Goal: Check status: Check status

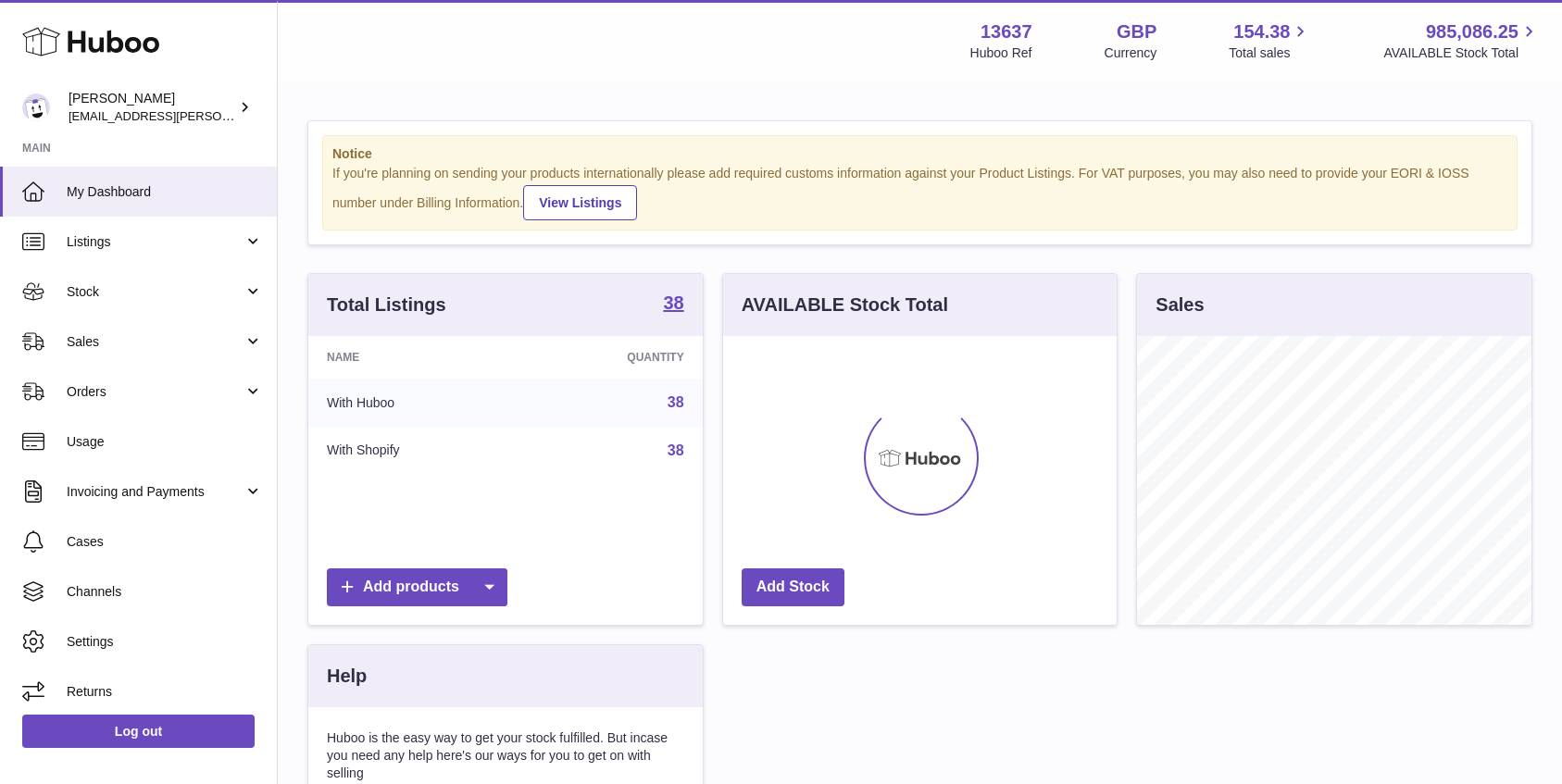
scroll to position [289, 394]
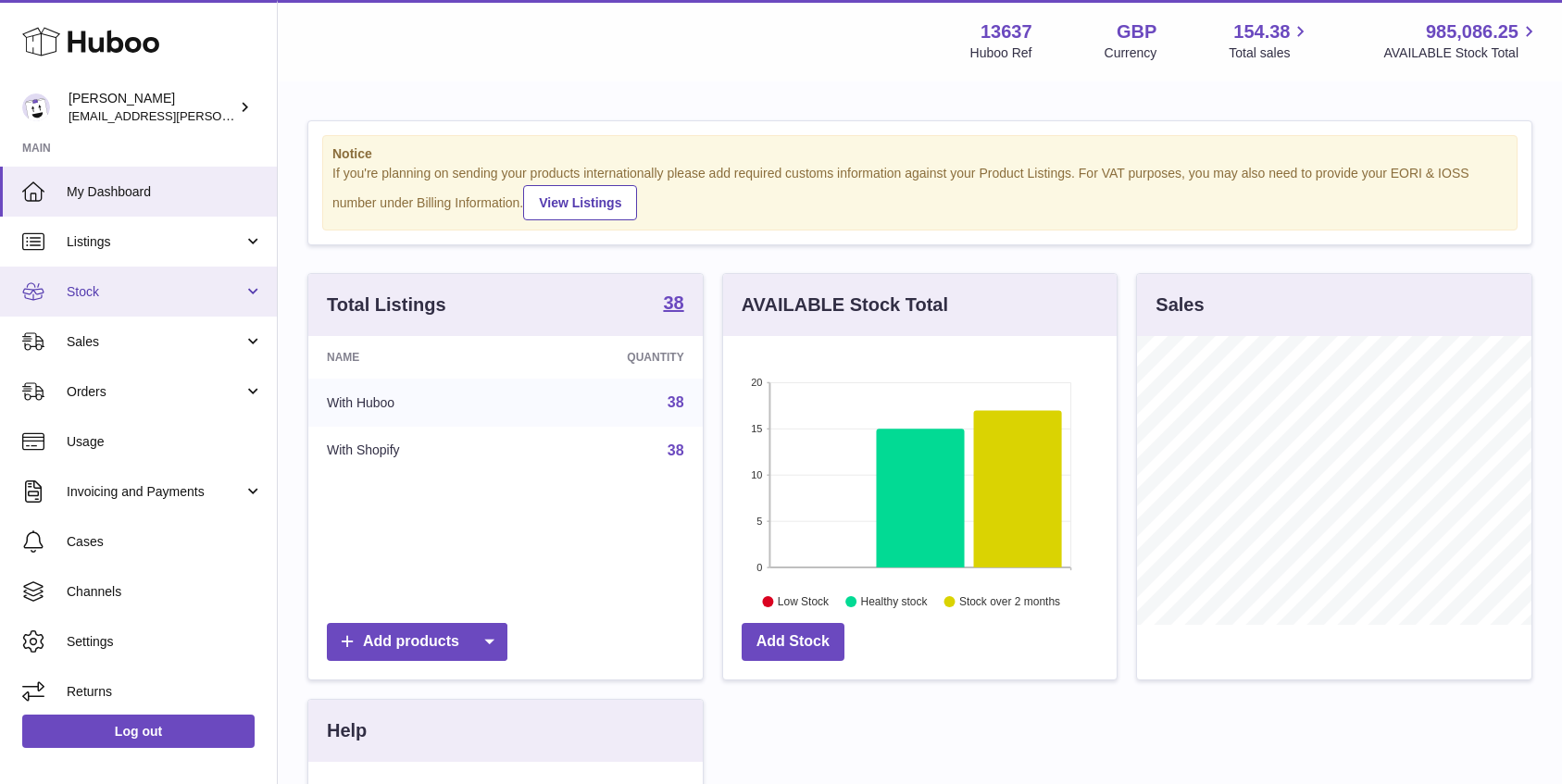
click at [126, 291] on span "Stock" at bounding box center [155, 292] width 176 height 18
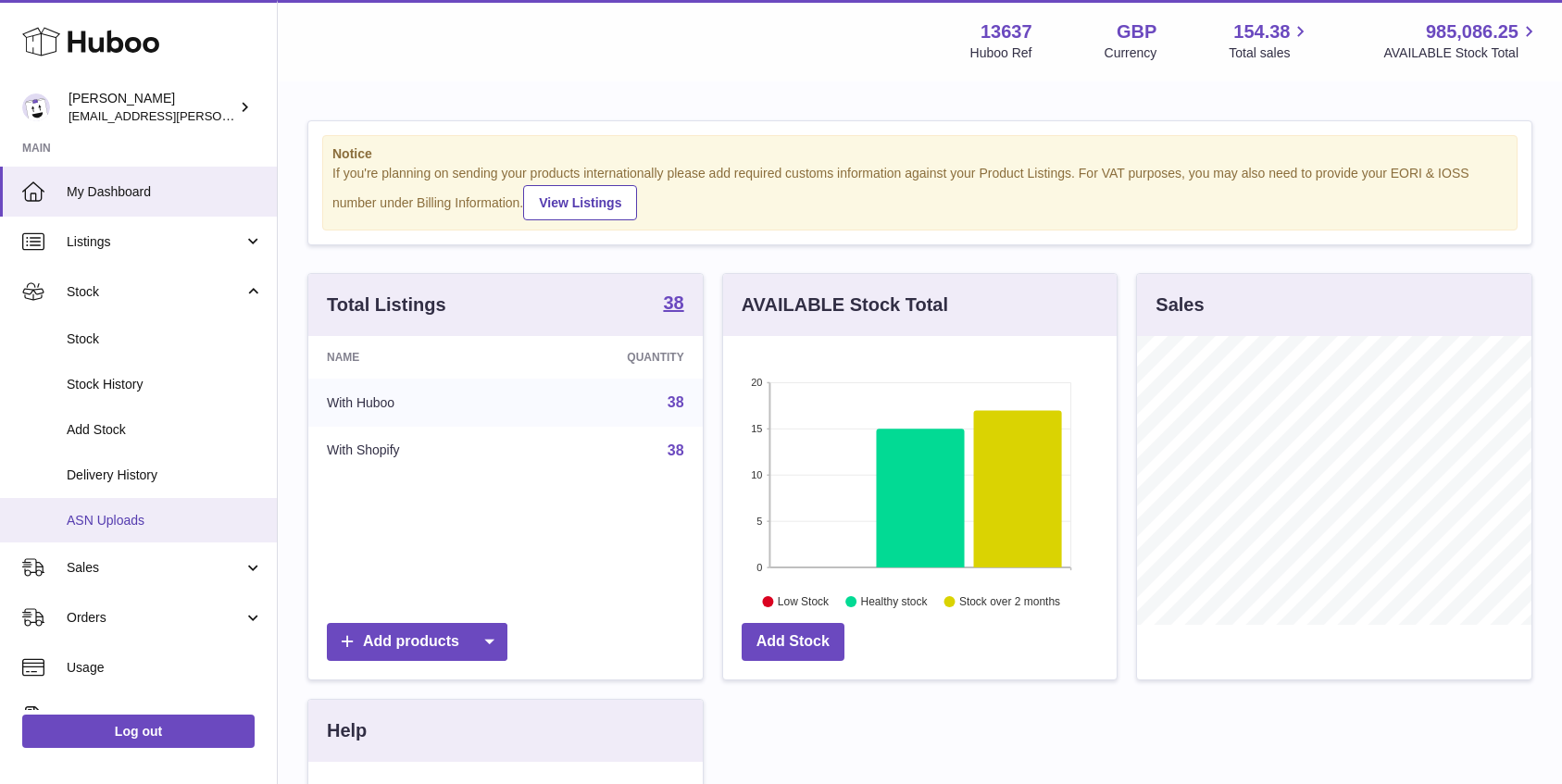
scroll to position [67, 0]
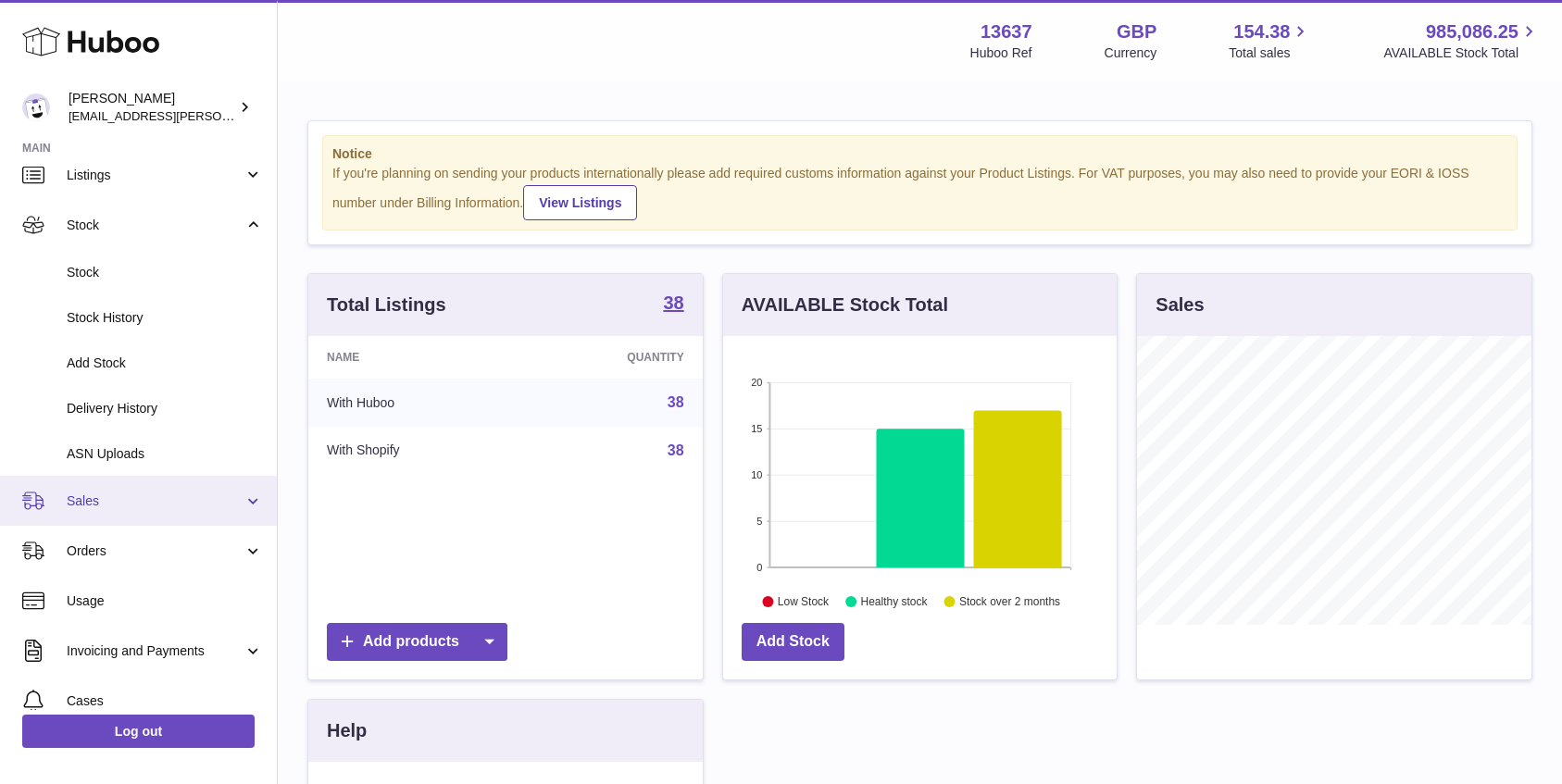
click at [140, 488] on link "Sales" at bounding box center [138, 500] width 277 height 50
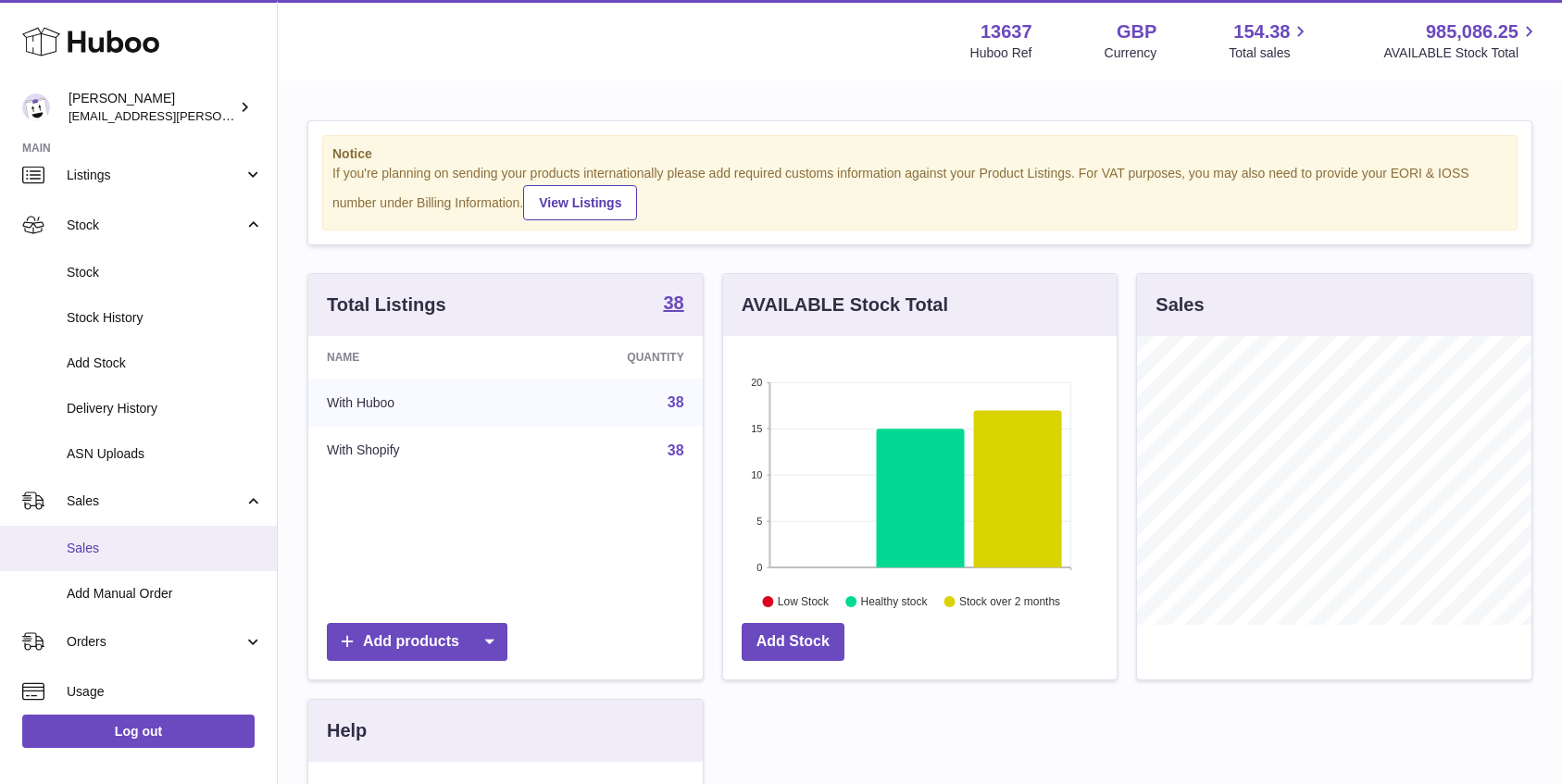
click at [132, 549] on span "Sales" at bounding box center [165, 548] width 196 height 18
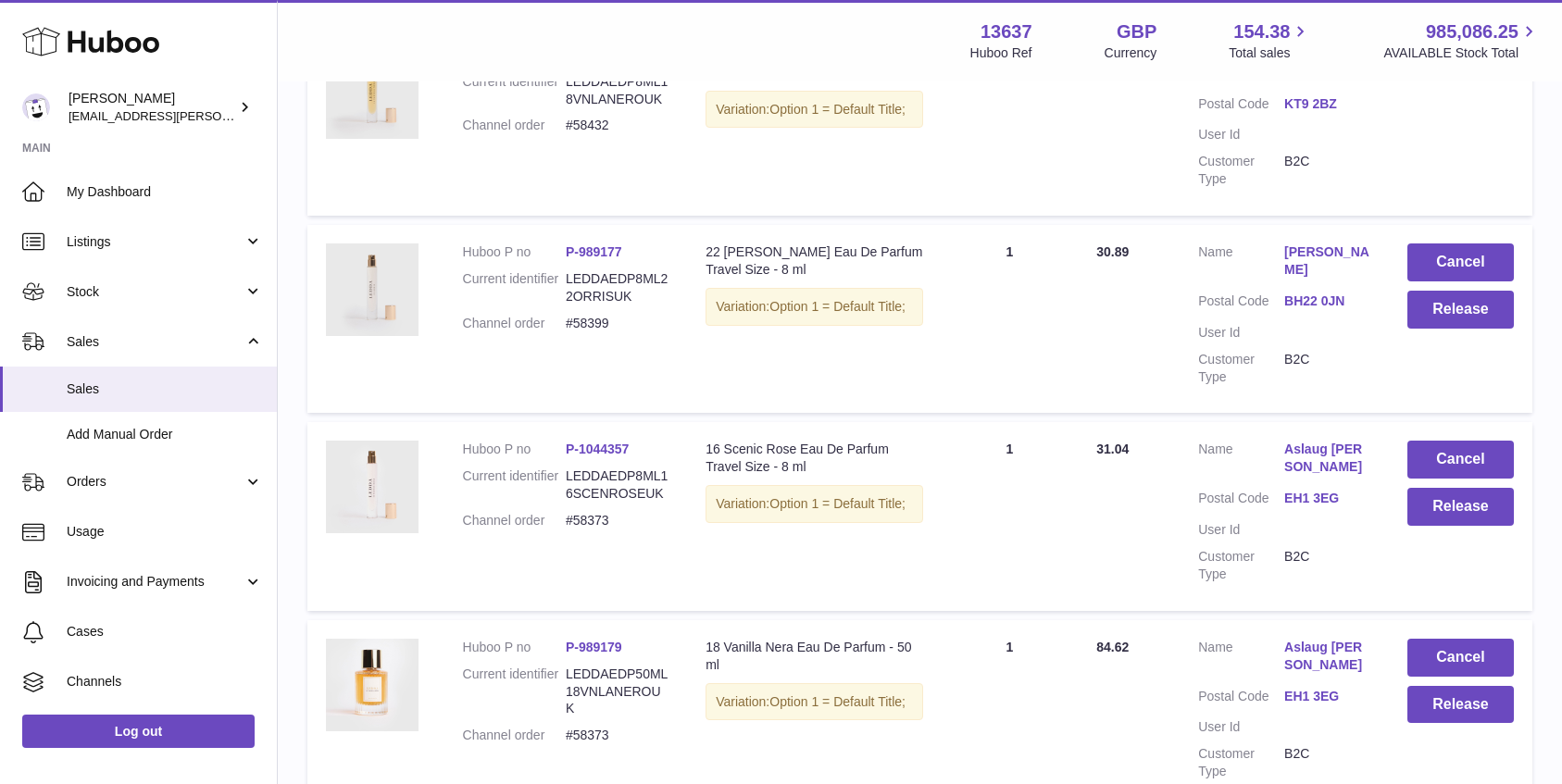
scroll to position [390, 0]
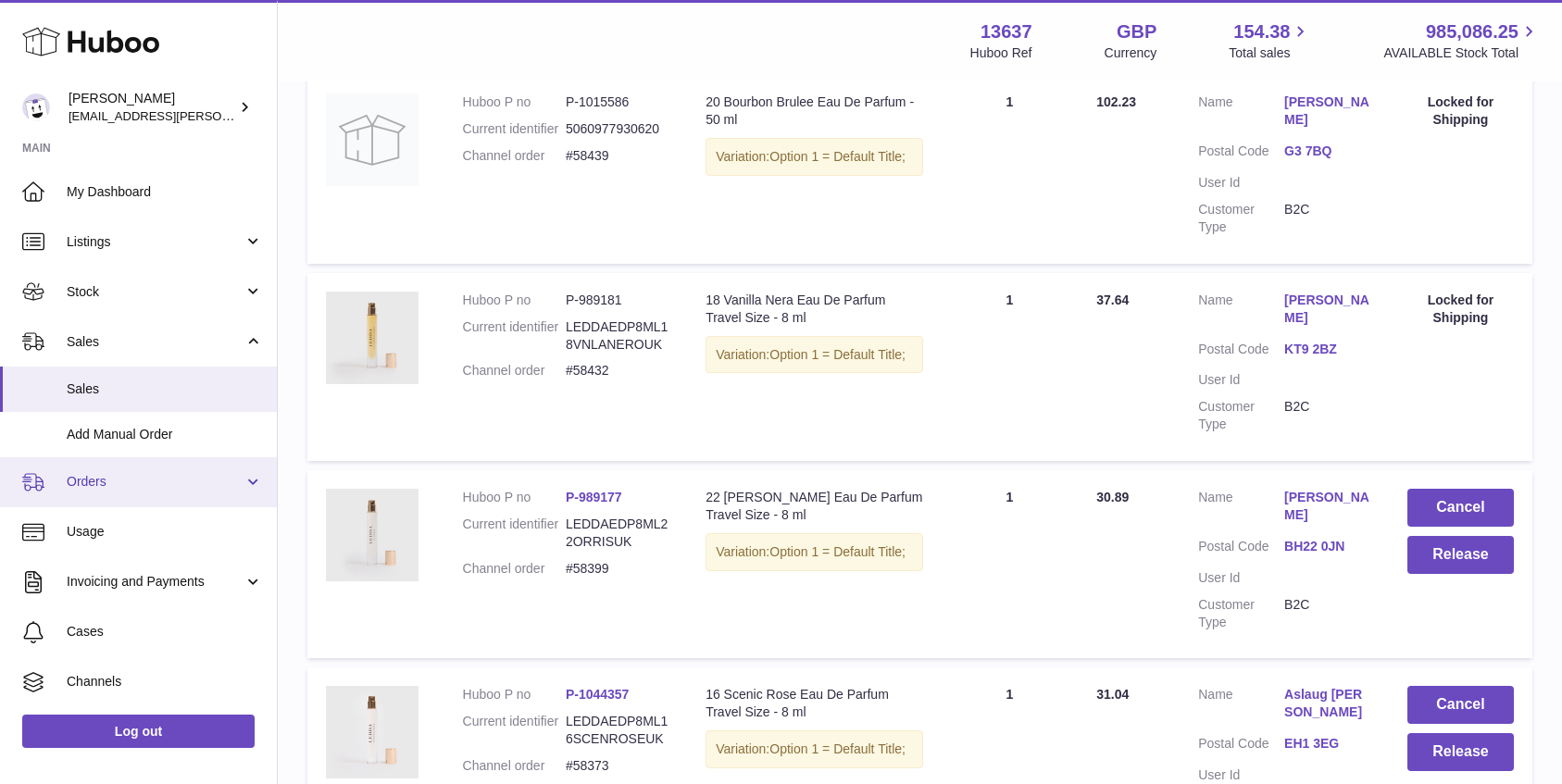
click at [128, 465] on link "Orders" at bounding box center [138, 481] width 277 height 50
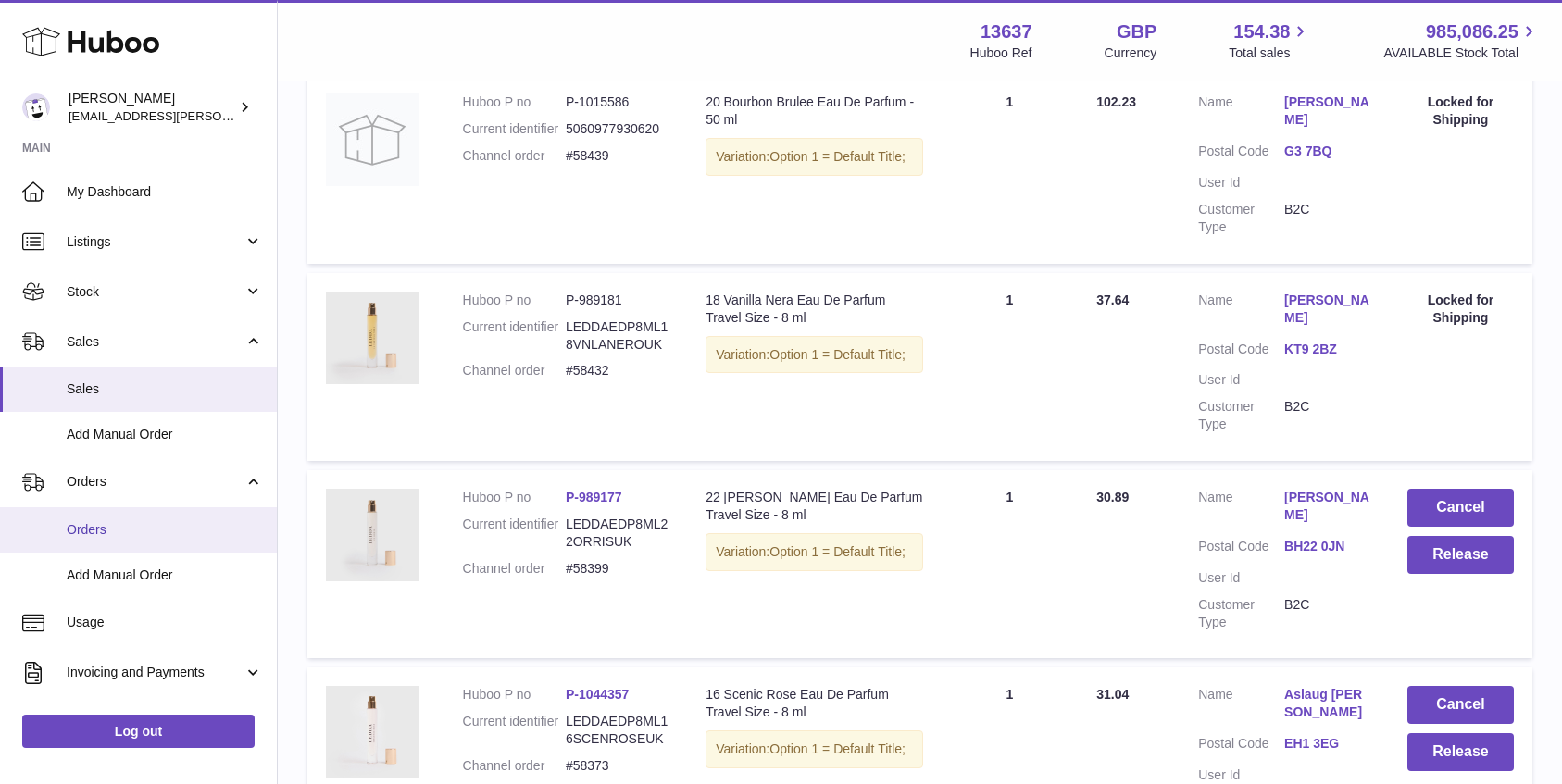
click at [109, 529] on span "Orders" at bounding box center [165, 530] width 196 height 18
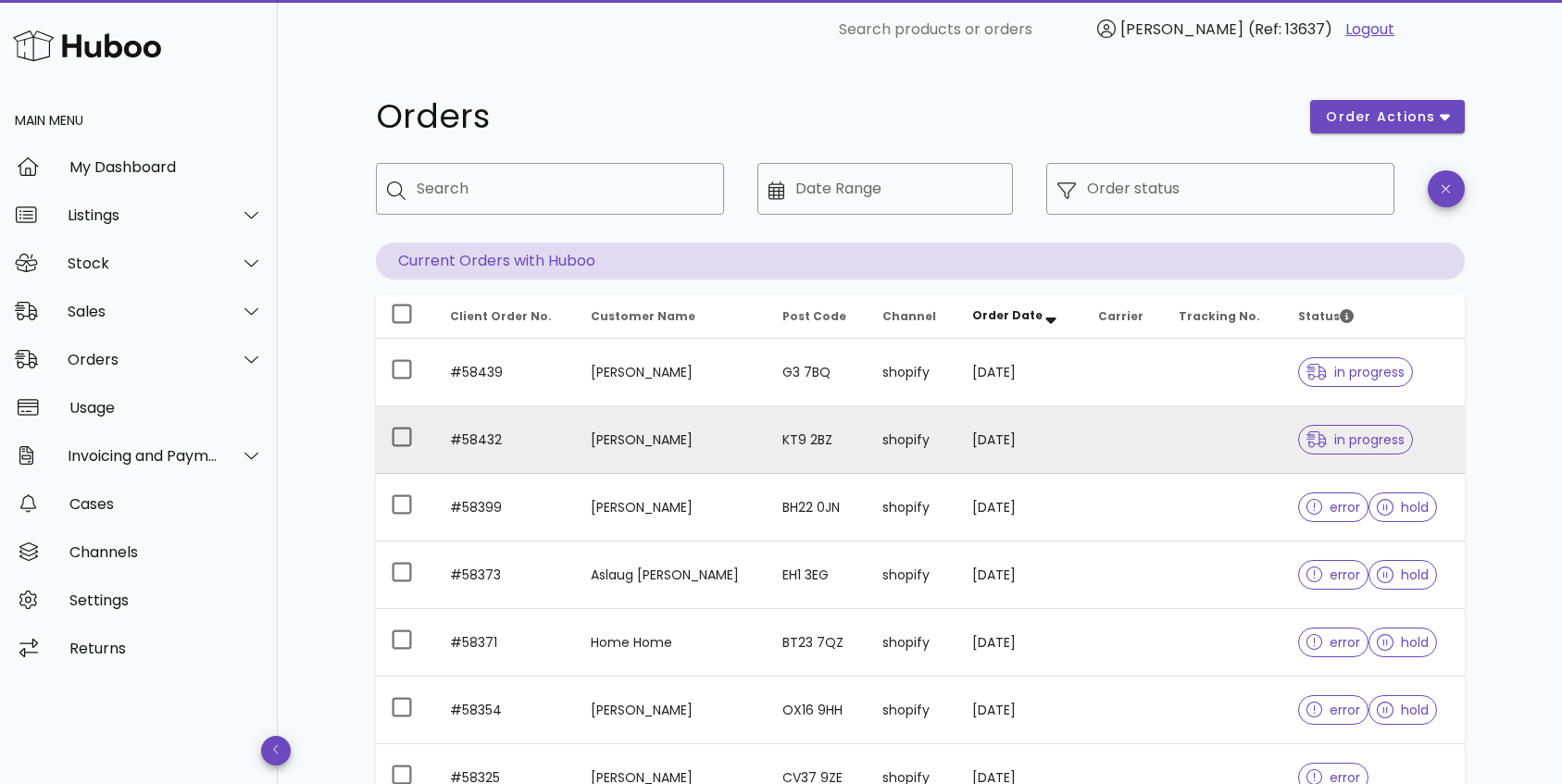
click at [1150, 439] on td at bounding box center [1124, 440] width 80 height 68
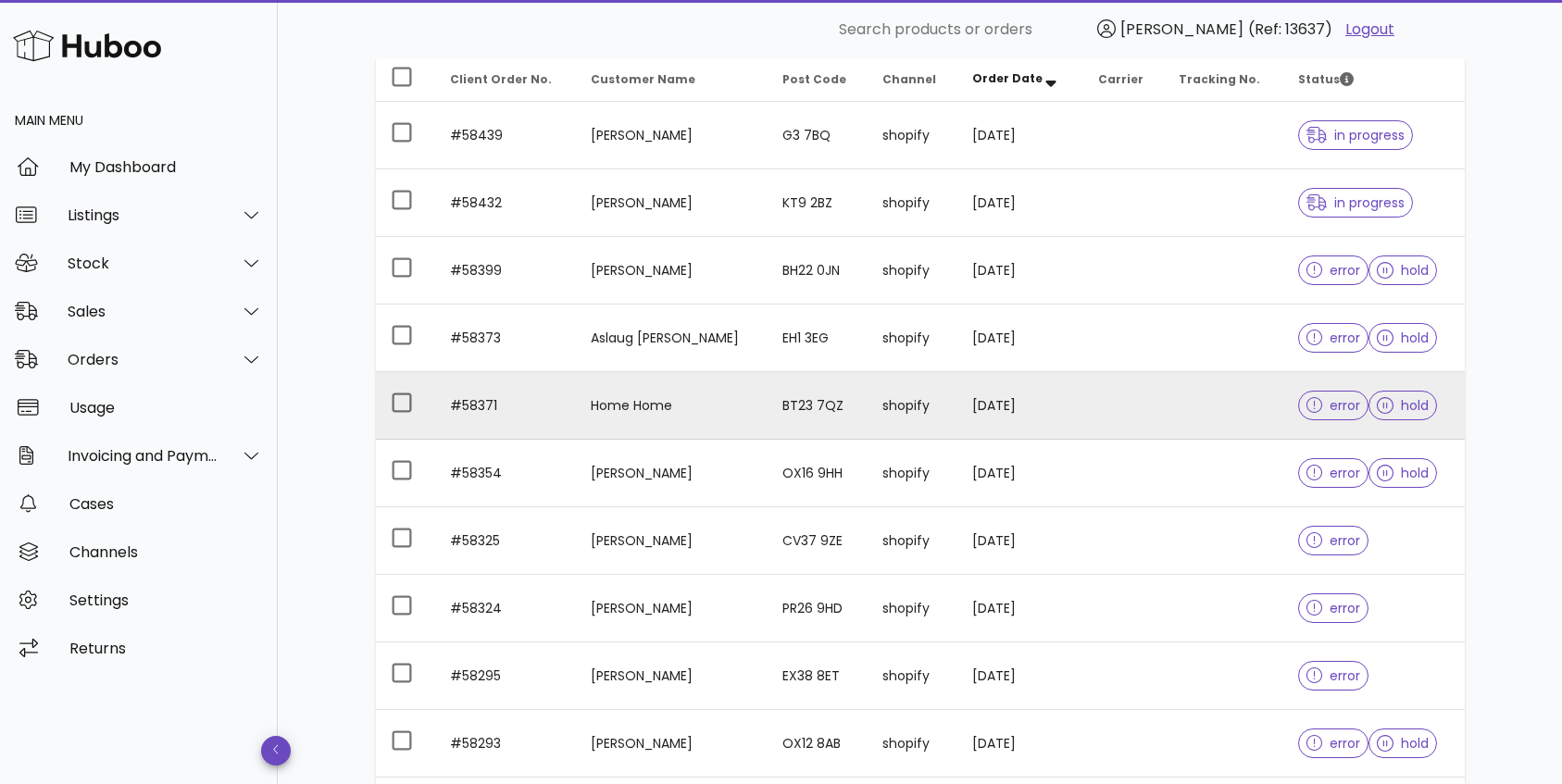
scroll to position [239, 0]
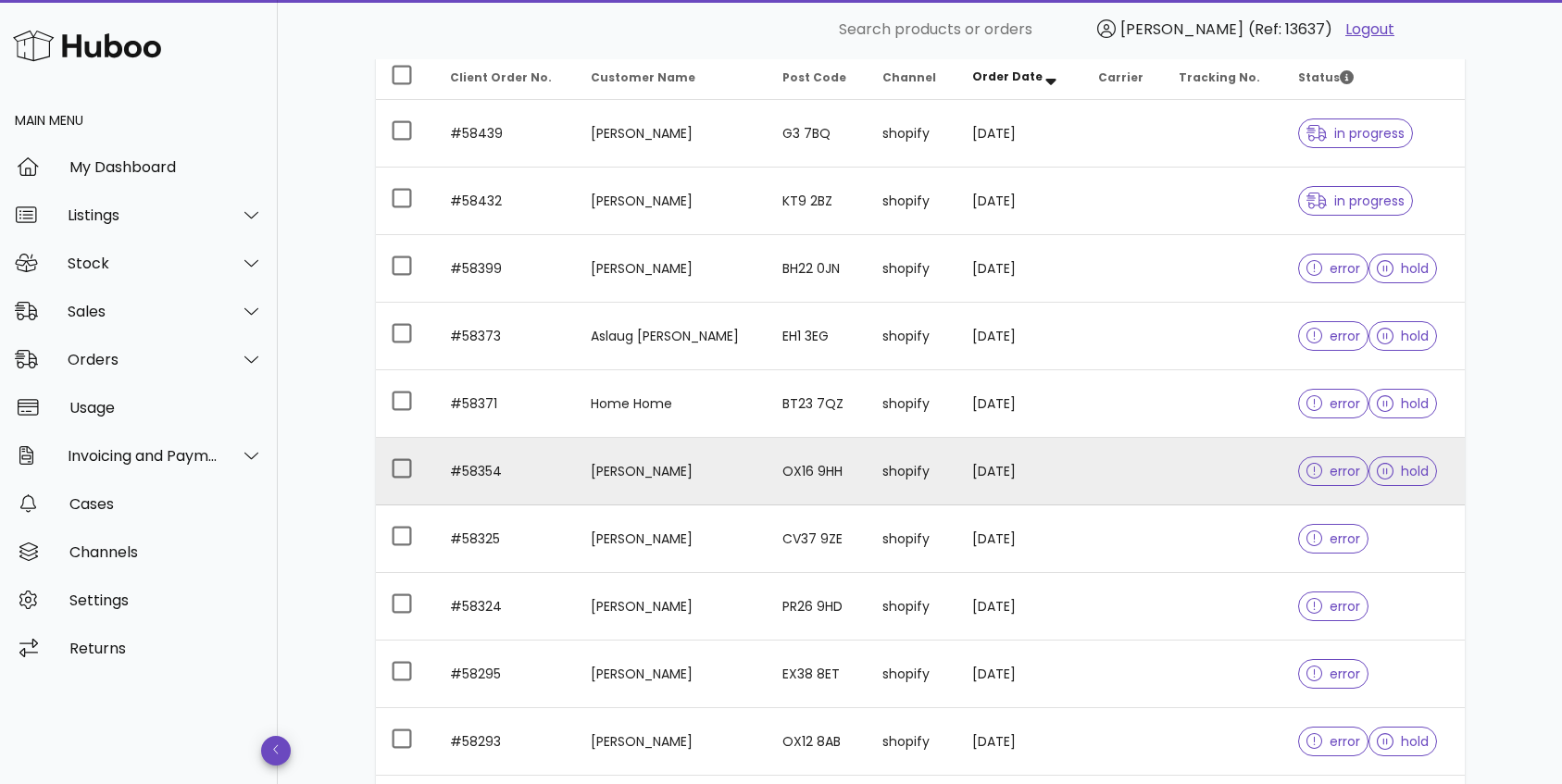
click at [1184, 471] on td at bounding box center [1224, 471] width 120 height 68
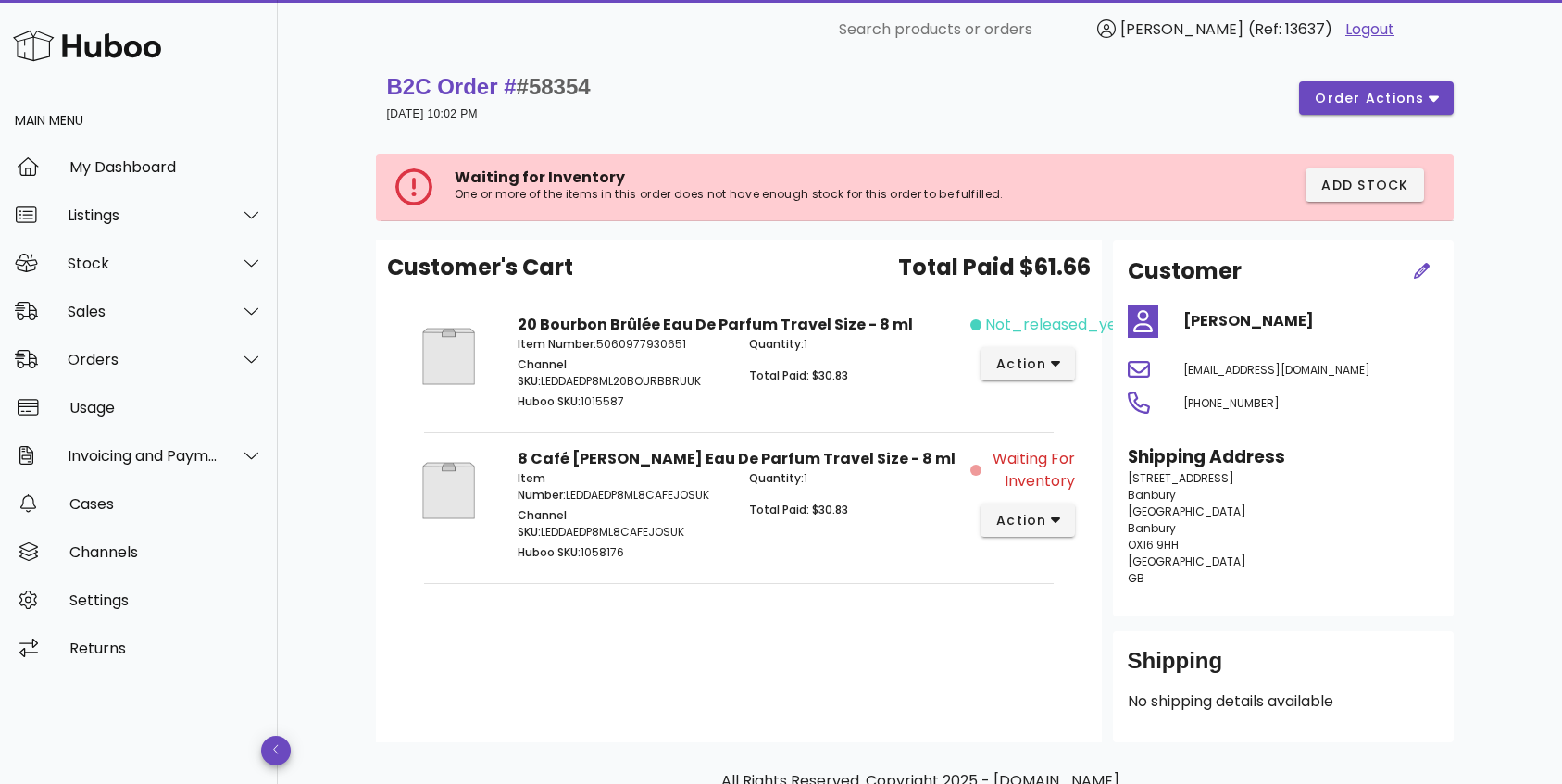
scroll to position [10, 0]
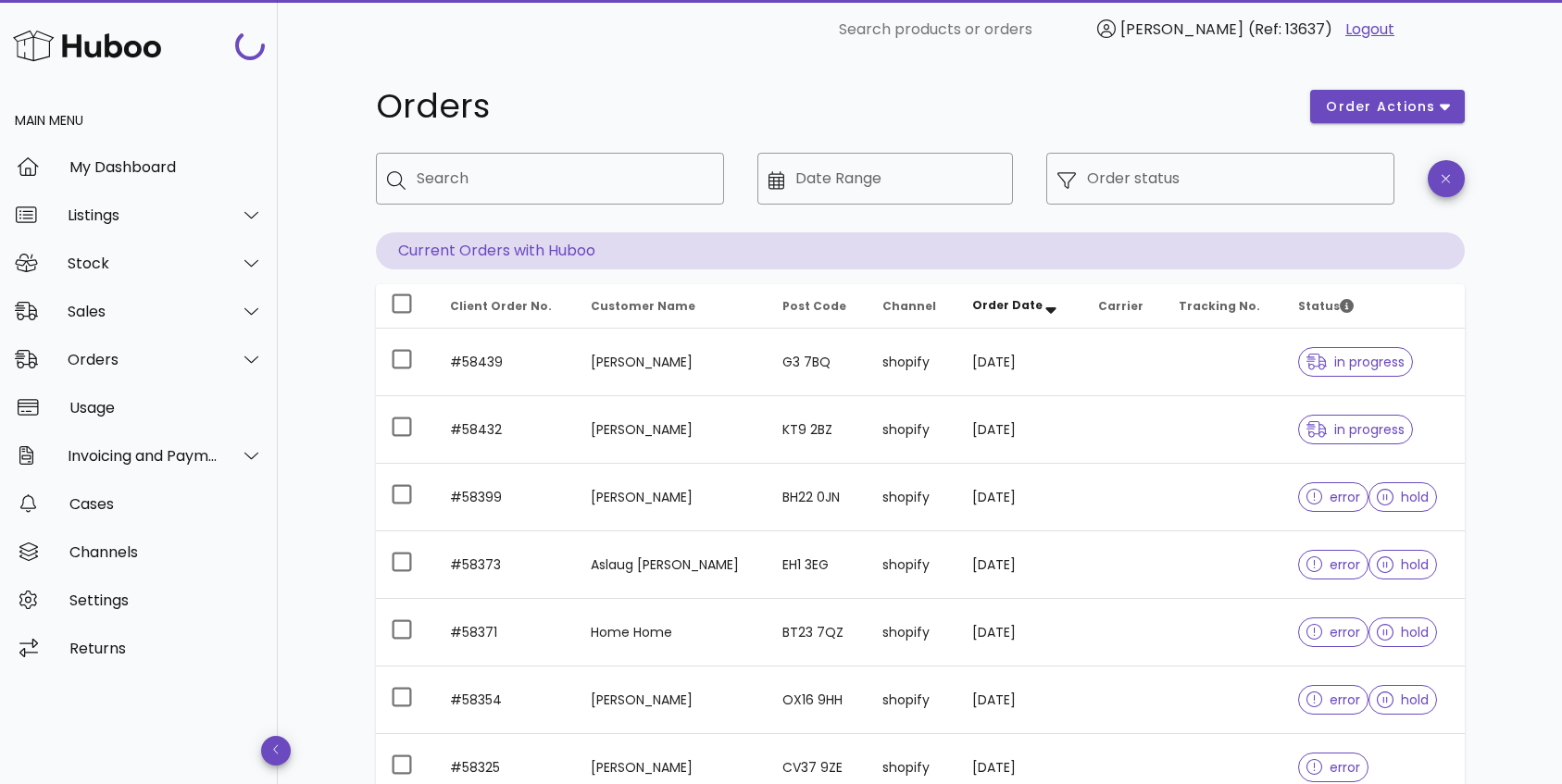
scroll to position [239, 0]
